Goal: Information Seeking & Learning: Learn about a topic

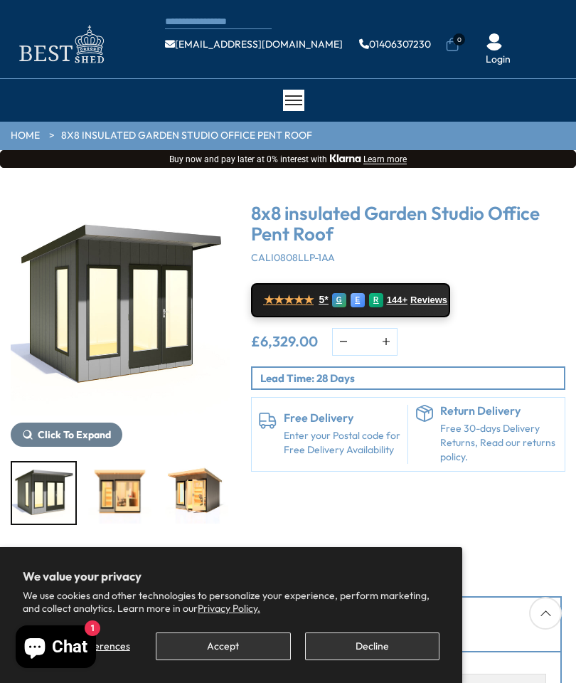
click at [148, 318] on img "1 / 8" at bounding box center [120, 305] width 219 height 219
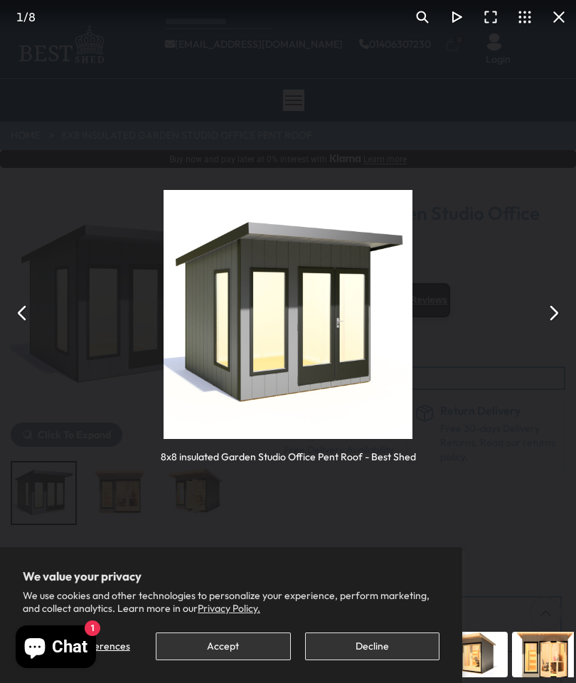
click at [555, 313] on button "You can close this modal content with the ESC key" at bounding box center [553, 313] width 34 height 34
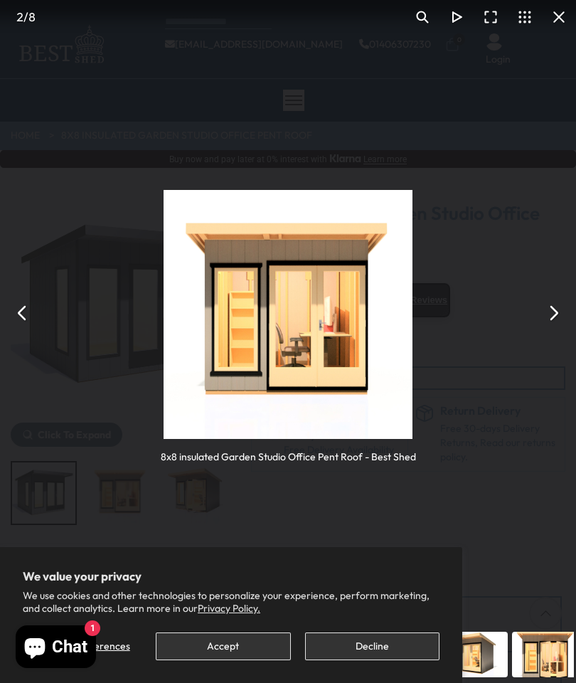
click at [567, 302] on button "You can close this modal content with the ESC key" at bounding box center [553, 313] width 34 height 34
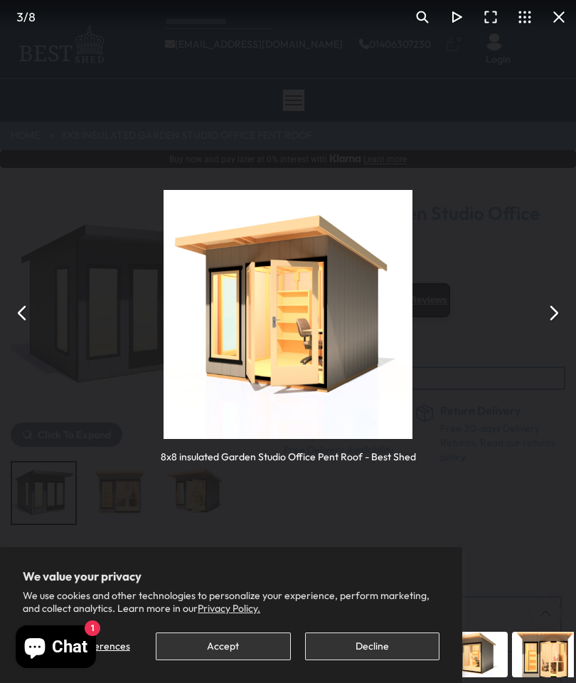
click at [551, 333] on div "8x8 insulated Garden Studio Office Pent Roof - Best Shed" at bounding box center [288, 313] width 576 height 626
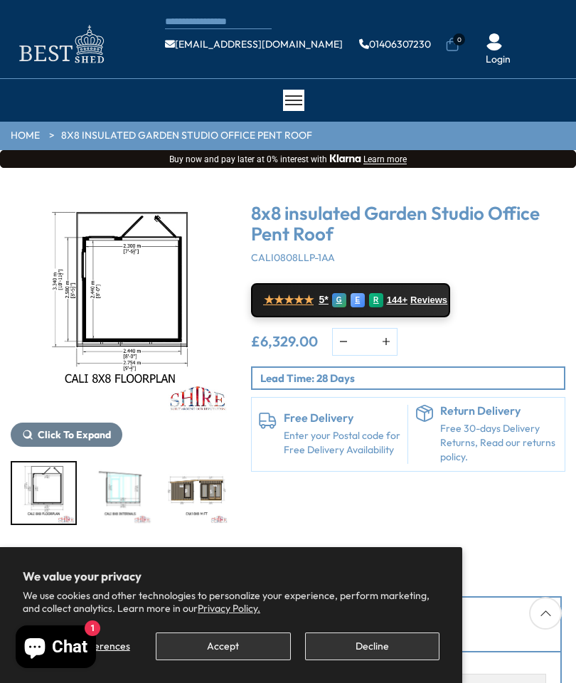
click at [132, 483] on img "5 / 8" at bounding box center [120, 492] width 63 height 61
click at [139, 310] on img "4 / 8" at bounding box center [120, 305] width 219 height 219
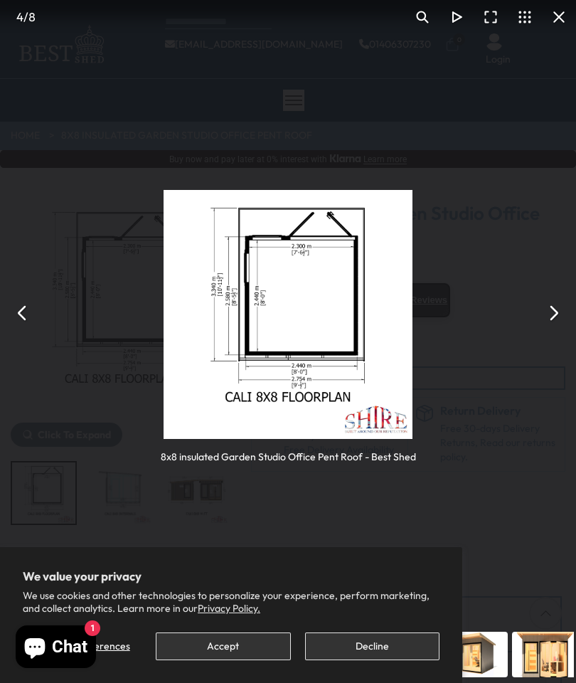
click at [9, 319] on button "You can close this modal content with the ESC key" at bounding box center [23, 313] width 34 height 34
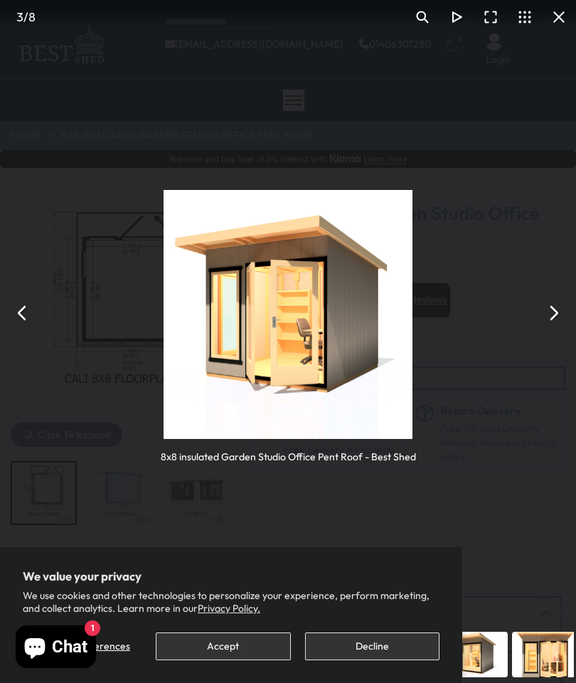
click at [550, 319] on button "You can close this modal content with the ESC key" at bounding box center [553, 313] width 34 height 34
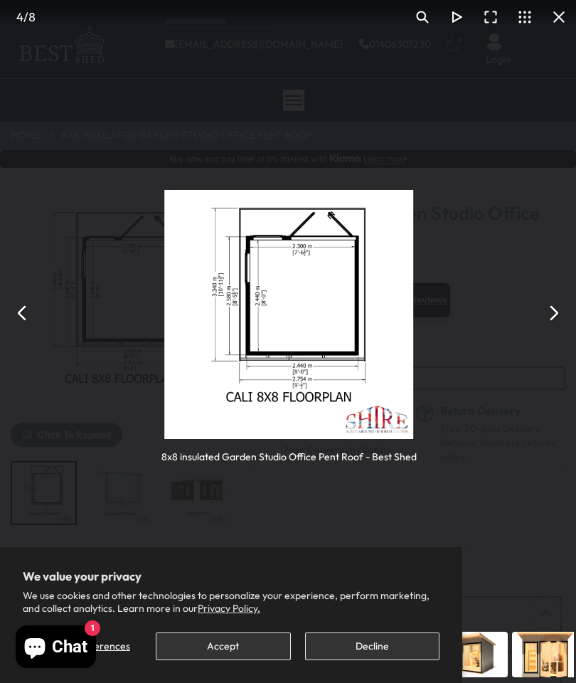
click at [564, 309] on button "You can close this modal content with the ESC key" at bounding box center [553, 313] width 34 height 34
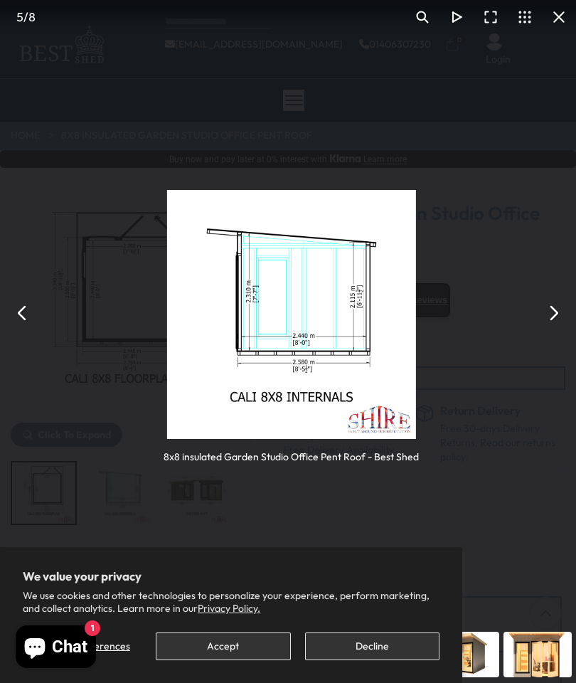
click at [562, 306] on button "You can close this modal content with the ESC key" at bounding box center [553, 313] width 34 height 34
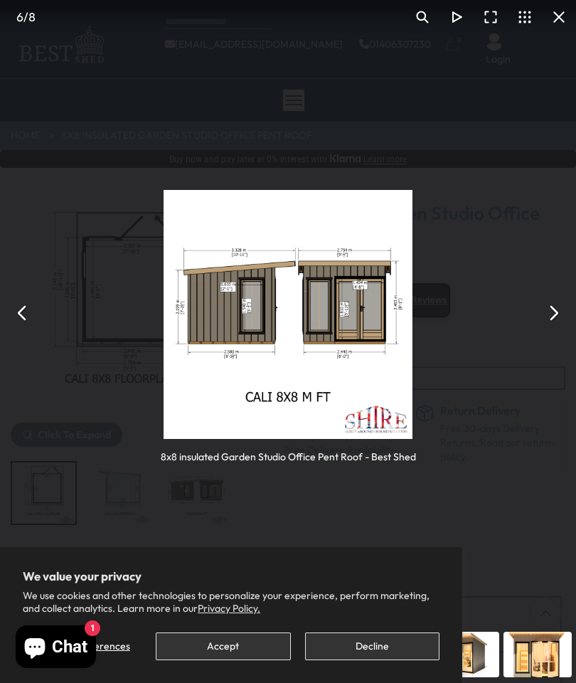
click at [11, 308] on button "You can close this modal content with the ESC key" at bounding box center [23, 313] width 34 height 34
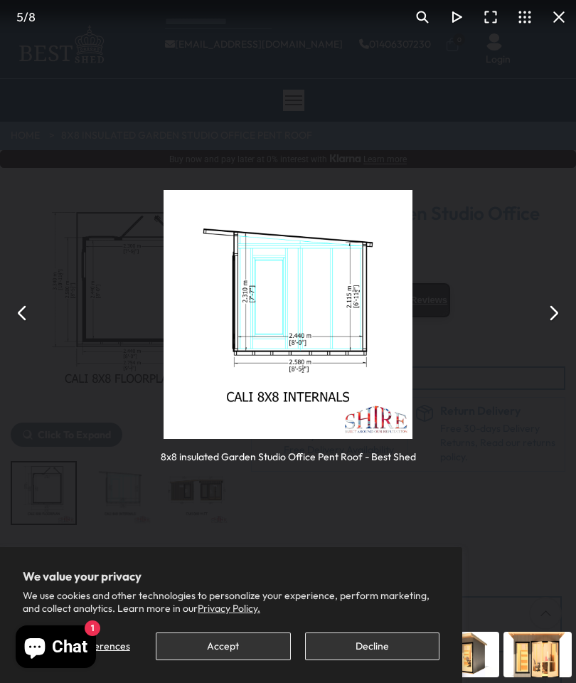
click at [567, 316] on button "You can close this modal content with the ESC key" at bounding box center [553, 313] width 34 height 34
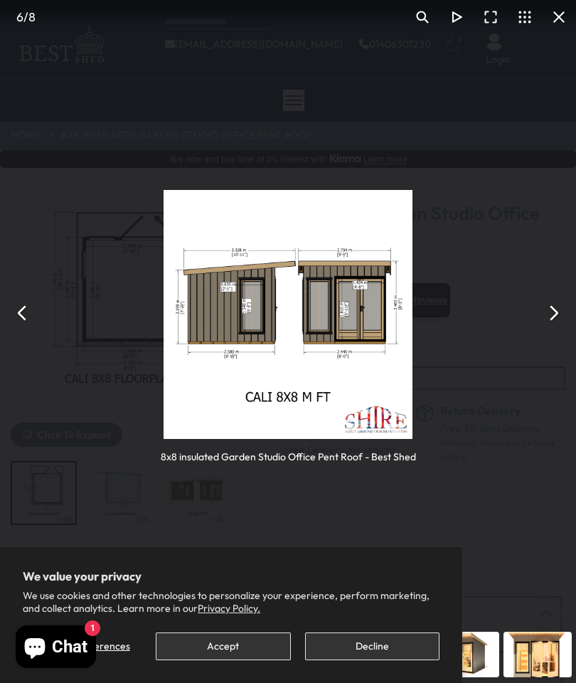
click at [555, 311] on button "You can close this modal content with the ESC key" at bounding box center [553, 313] width 34 height 34
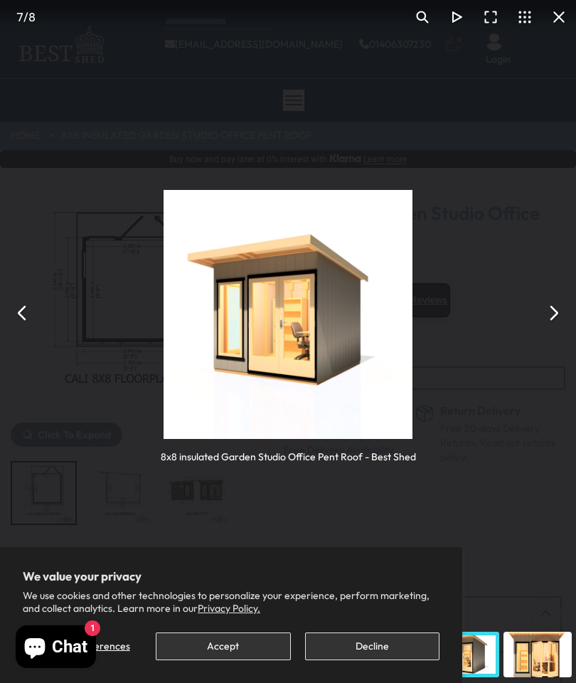
click at [557, 314] on button "You can close this modal content with the ESC key" at bounding box center [553, 313] width 34 height 34
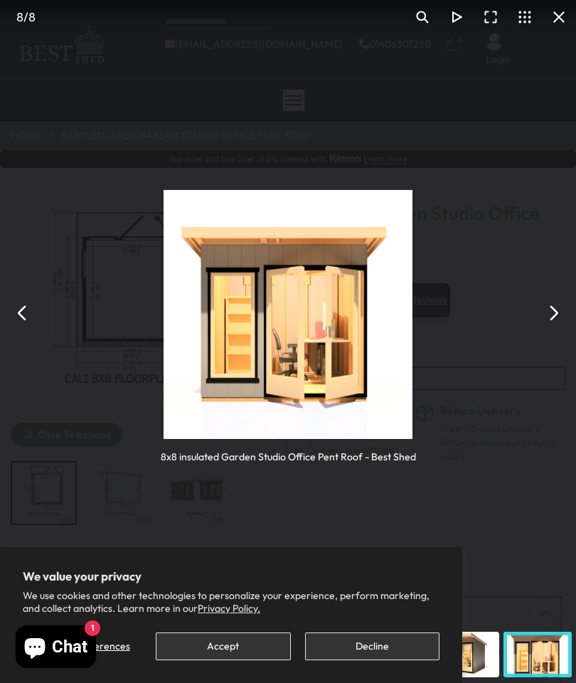
click at [552, 323] on button "You can close this modal content with the ESC key" at bounding box center [553, 313] width 34 height 34
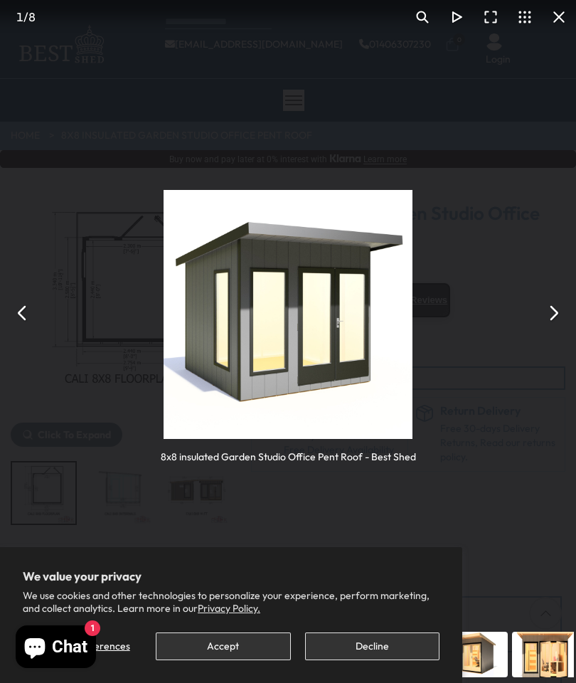
click at [570, 307] on div "8x8 insulated Garden Studio Office Pent Roof - Best Shed" at bounding box center [288, 313] width 576 height 626
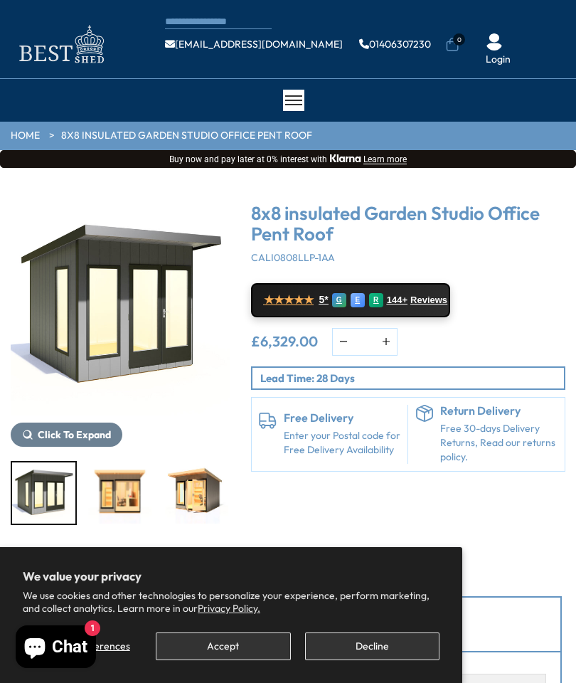
click at [119, 325] on img "1 / 8" at bounding box center [120, 305] width 219 height 219
